Goal: Transaction & Acquisition: Book appointment/travel/reservation

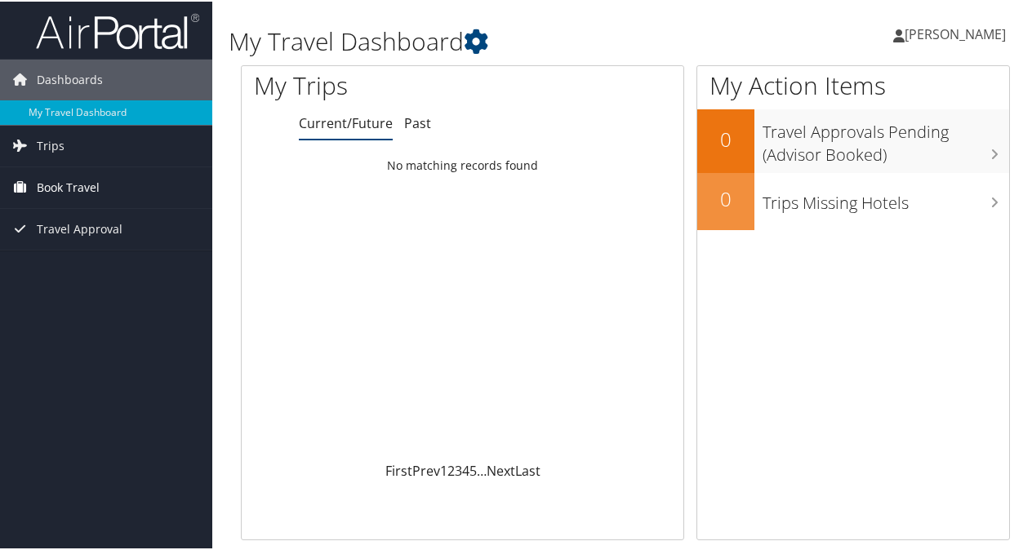
click at [95, 193] on span "Book Travel" at bounding box center [68, 186] width 63 height 41
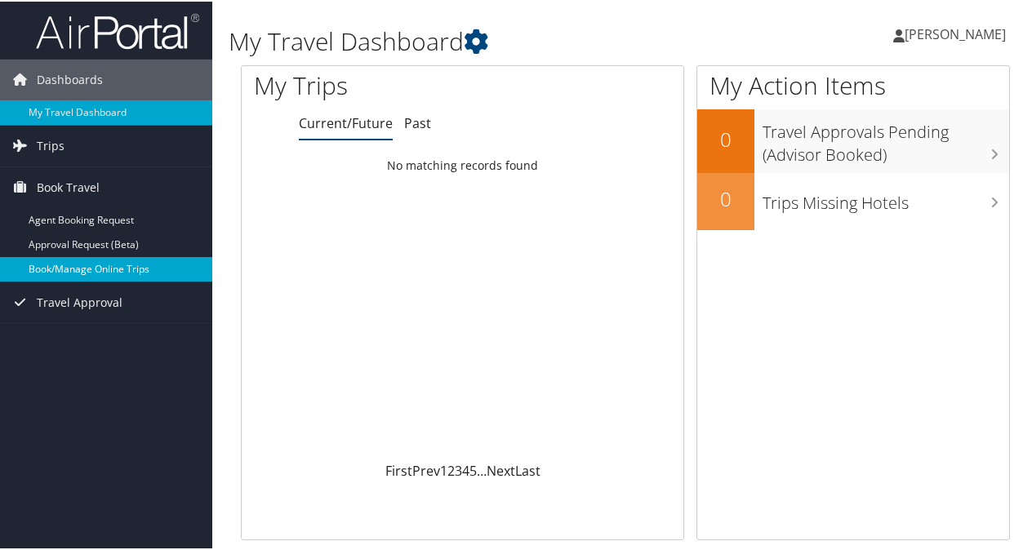
click at [88, 256] on link "Book/Manage Online Trips" at bounding box center [106, 268] width 212 height 24
